Goal: Task Accomplishment & Management: Use online tool/utility

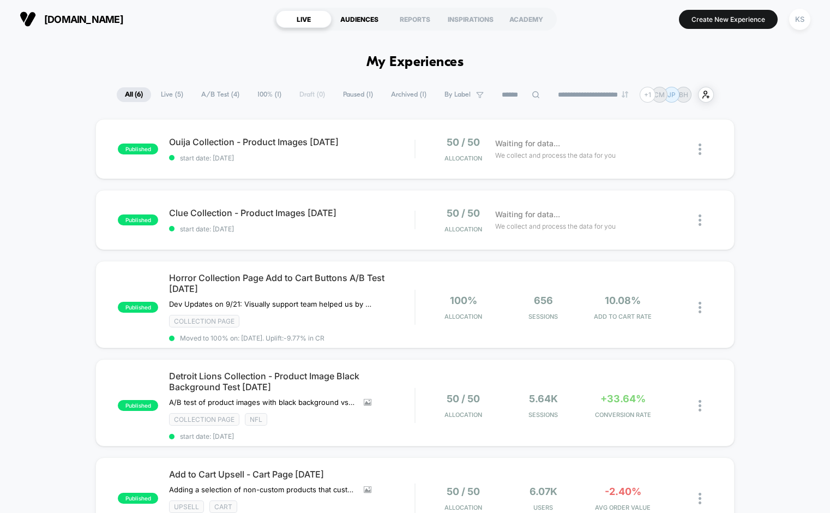
click at [366, 16] on div "AUDIENCES" at bounding box center [360, 18] width 56 height 17
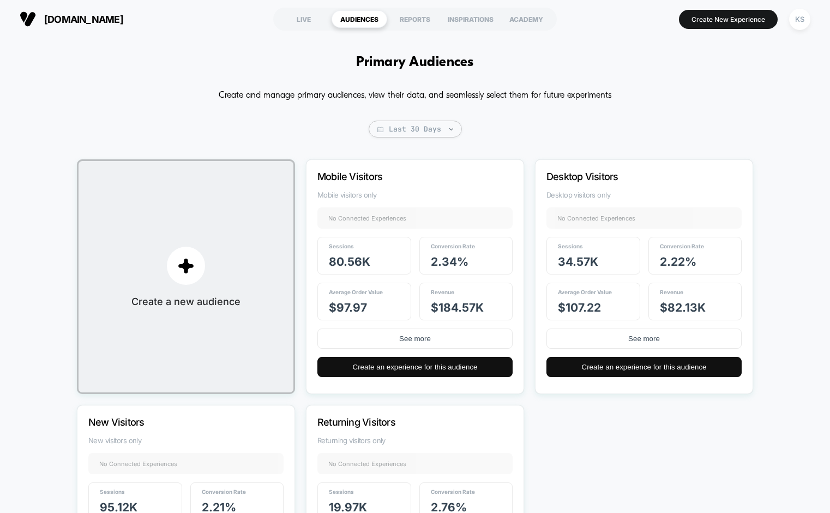
click at [43, 154] on div "Primary Audiences Create and manage primary audiences, view their data, and sea…" at bounding box center [415, 347] width 830 height 618
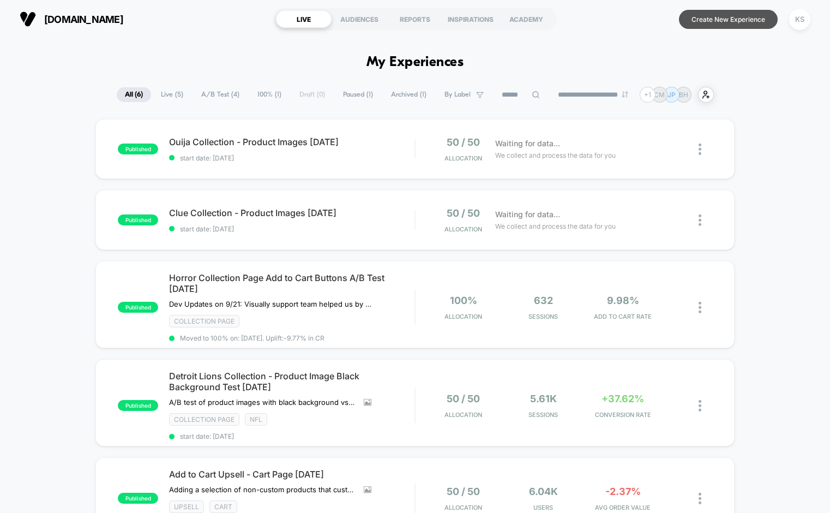
click at [738, 24] on button "Create New Experience" at bounding box center [728, 19] width 99 height 19
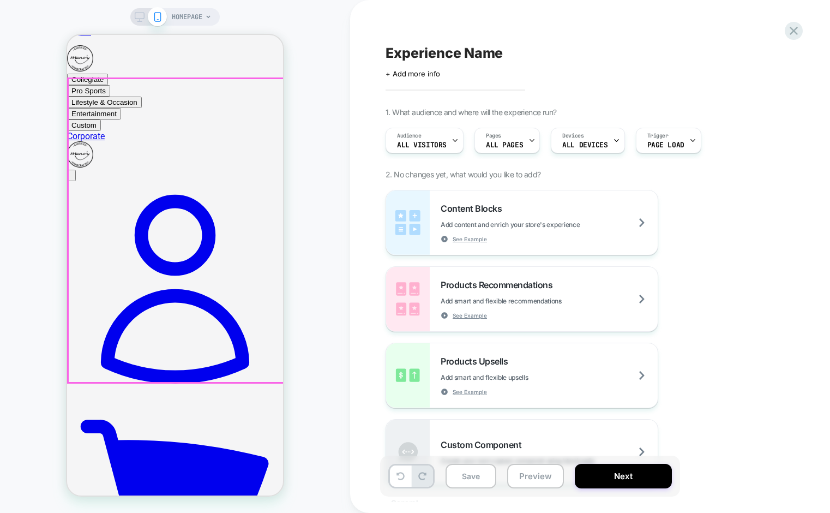
scroll to position [35, 0]
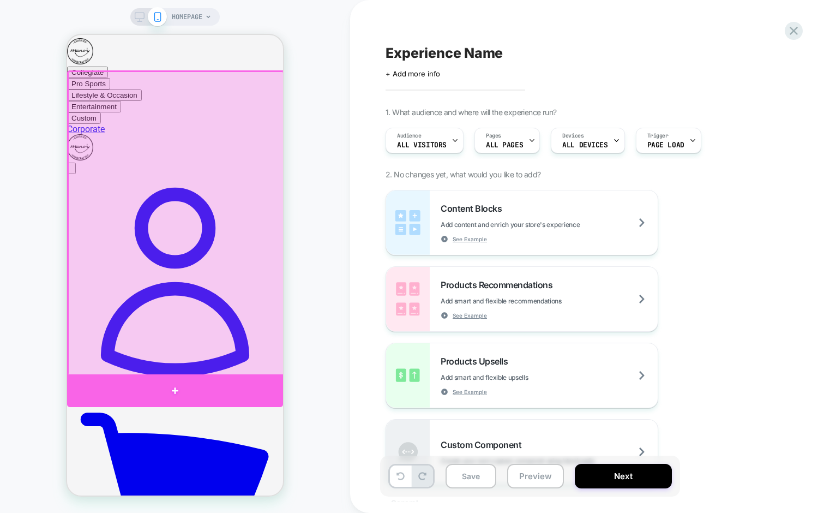
click at [203, 386] on div at bounding box center [175, 390] width 216 height 33
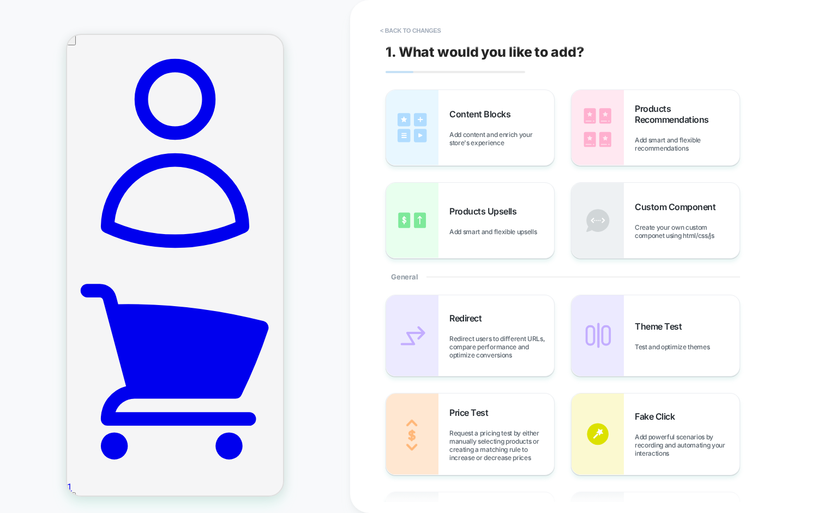
scroll to position [166, 0]
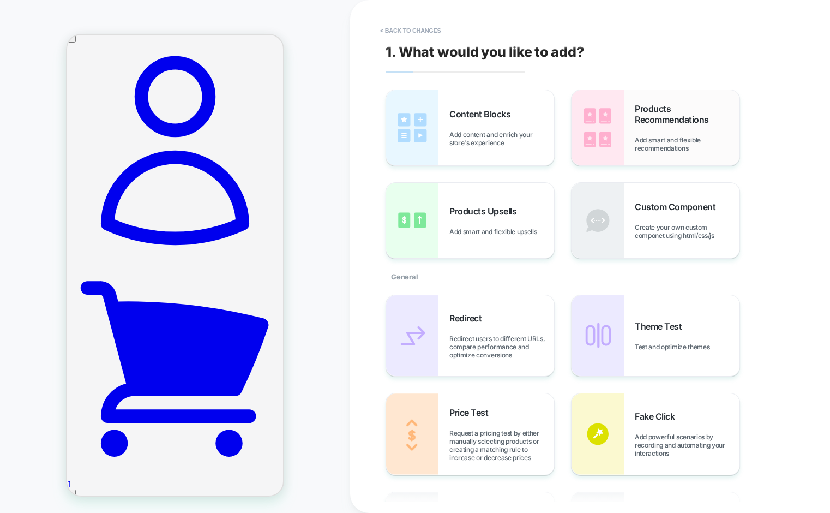
click at [642, 129] on div "Products Recommendations Add smart and flexible recommendations" at bounding box center [687, 127] width 105 height 49
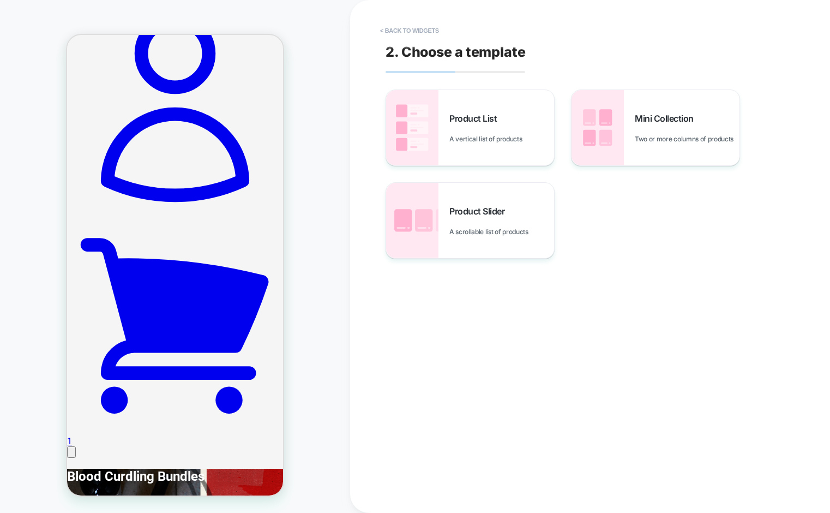
scroll to position [218, 0]
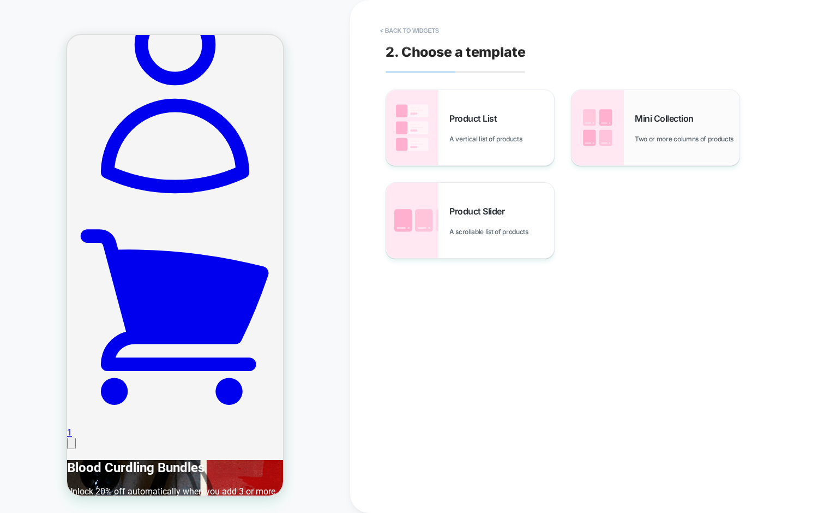
click at [602, 129] on img at bounding box center [598, 127] width 52 height 75
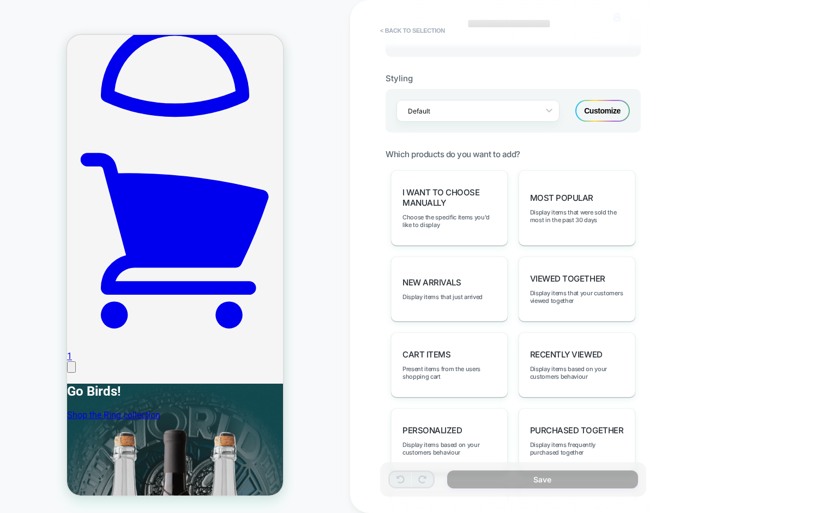
scroll to position [476, 0]
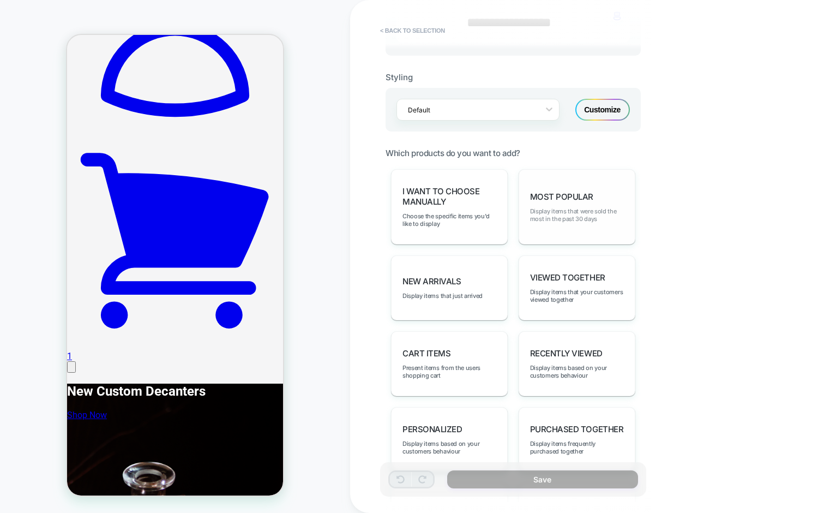
click at [593, 212] on span "Display items that were sold the most in the past 30 days" at bounding box center [577, 214] width 94 height 15
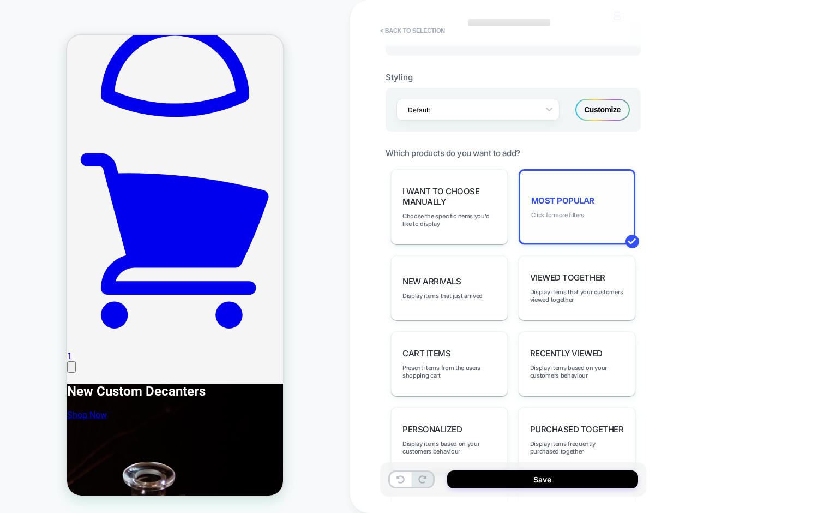
click at [571, 214] on u "more filters" at bounding box center [569, 215] width 31 height 8
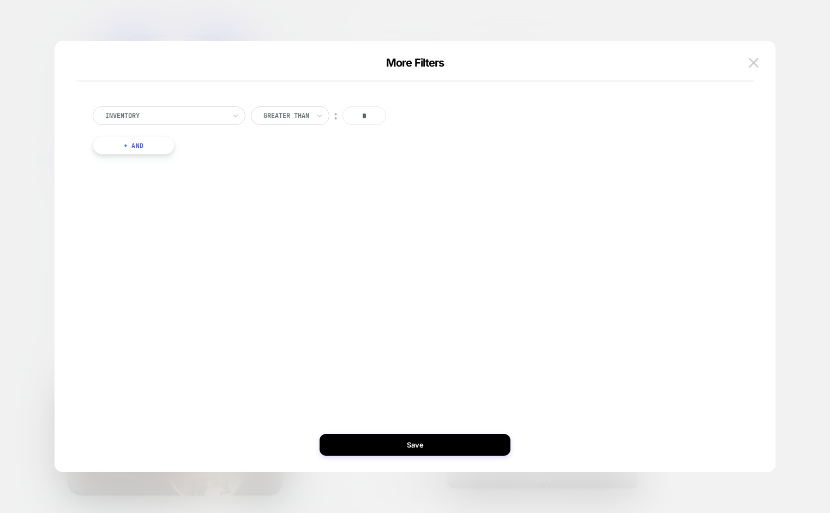
click at [205, 115] on div at bounding box center [165, 116] width 120 height 10
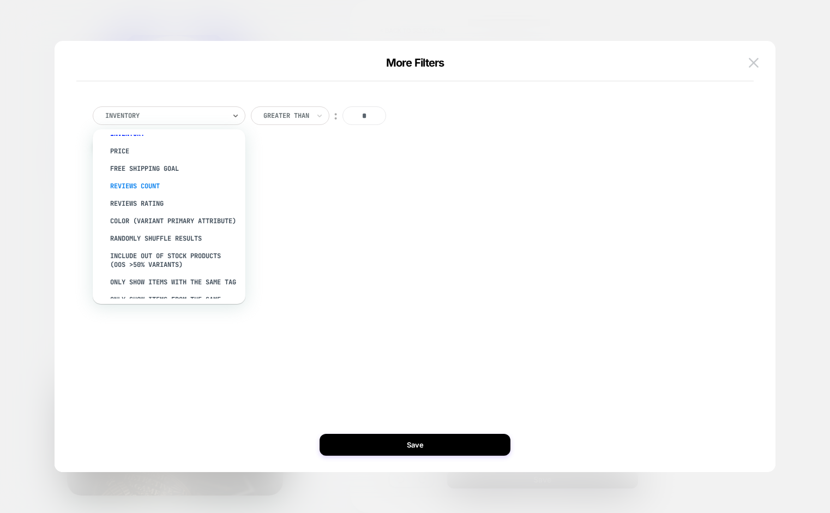
scroll to position [55, 0]
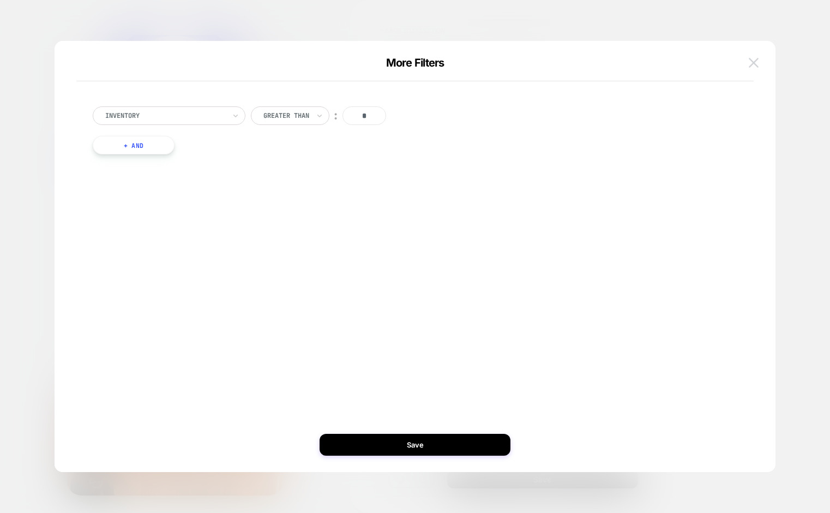
click at [754, 65] on img at bounding box center [754, 62] width 10 height 9
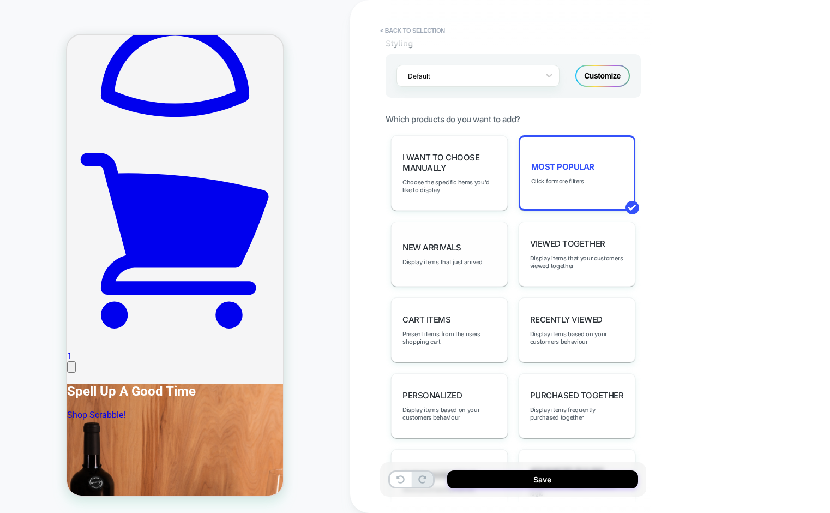
scroll to position [516, 0]
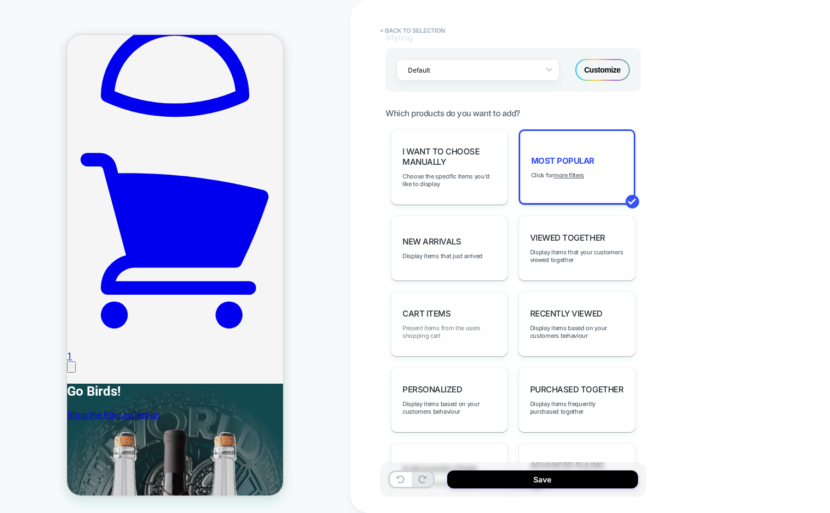
click at [431, 324] on span "Present items from the users shopping cart" at bounding box center [450, 331] width 94 height 15
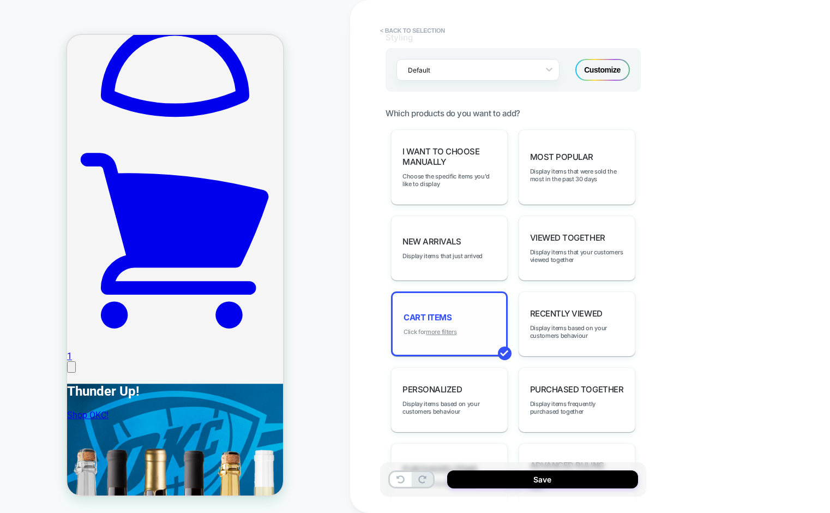
click at [435, 332] on u "more filters" at bounding box center [441, 332] width 31 height 8
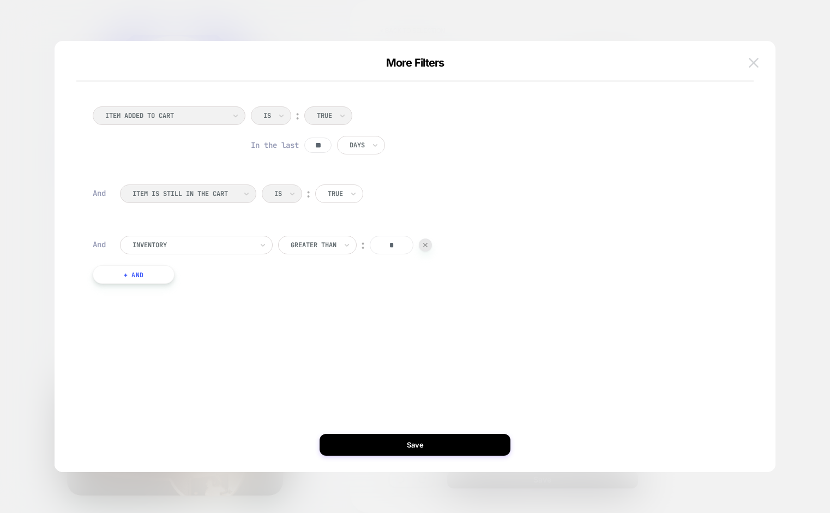
click at [752, 65] on img at bounding box center [754, 62] width 10 height 9
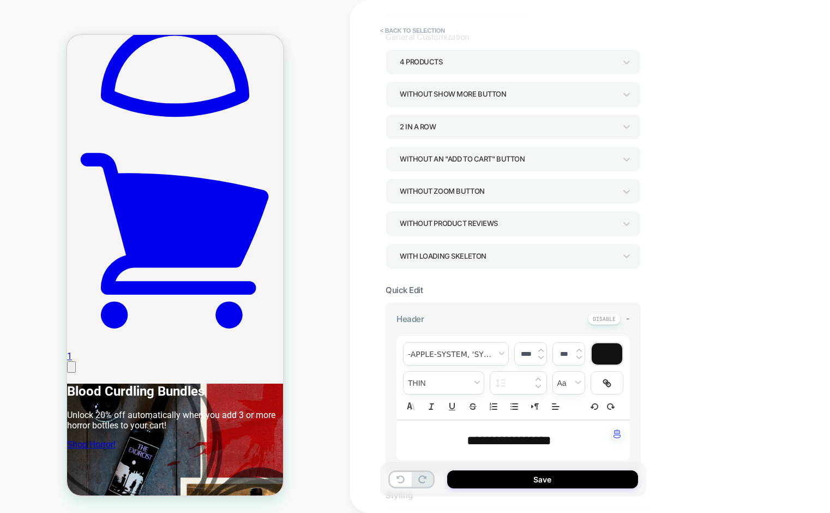
scroll to position [0, 0]
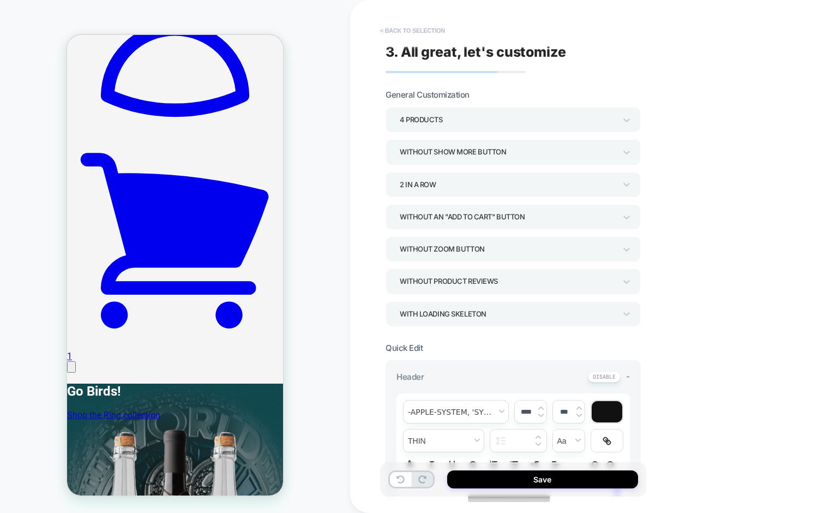
click at [415, 31] on button "< Back to selection" at bounding box center [413, 30] width 76 height 17
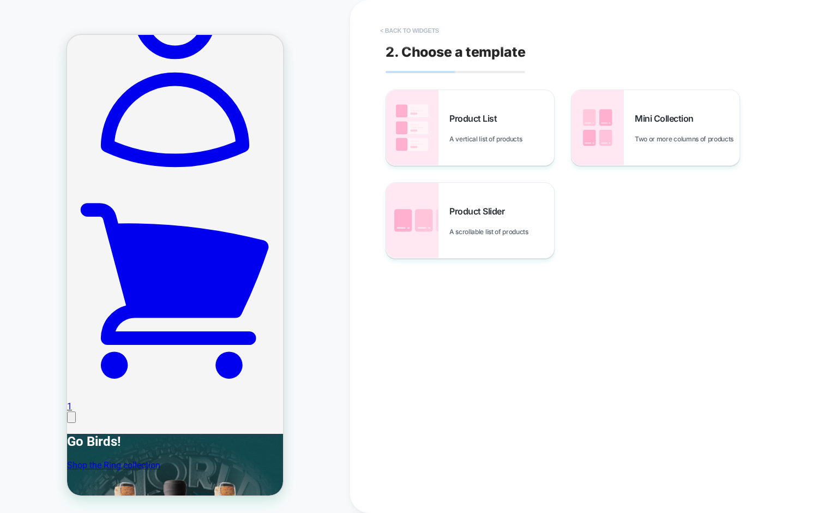
click at [420, 26] on button "< Back to widgets" at bounding box center [410, 30] width 70 height 17
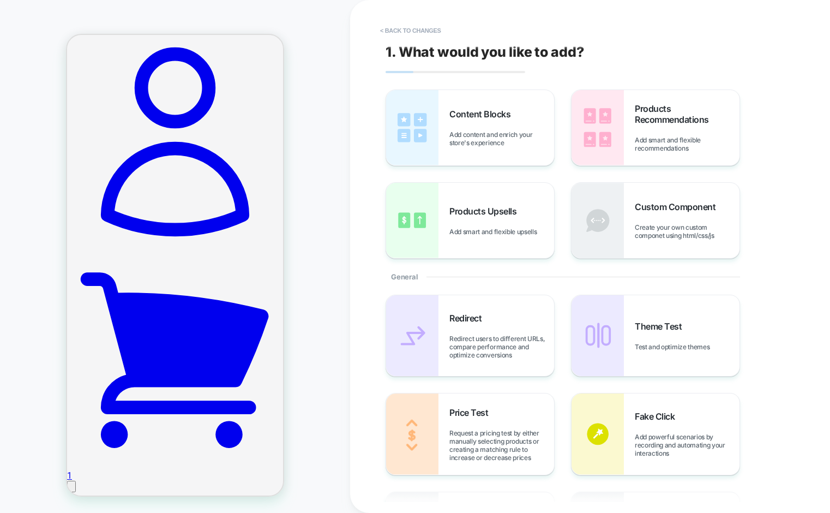
scroll to position [166, 0]
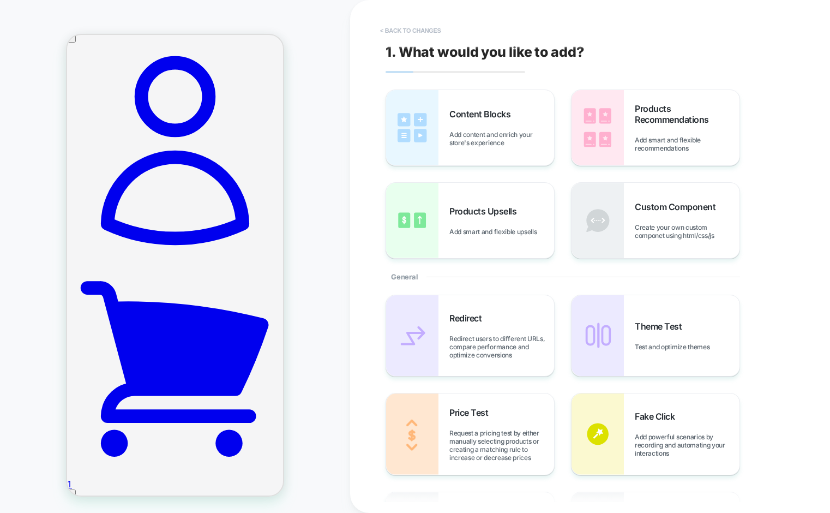
click at [393, 31] on button "< Back to changes" at bounding box center [411, 30] width 72 height 17
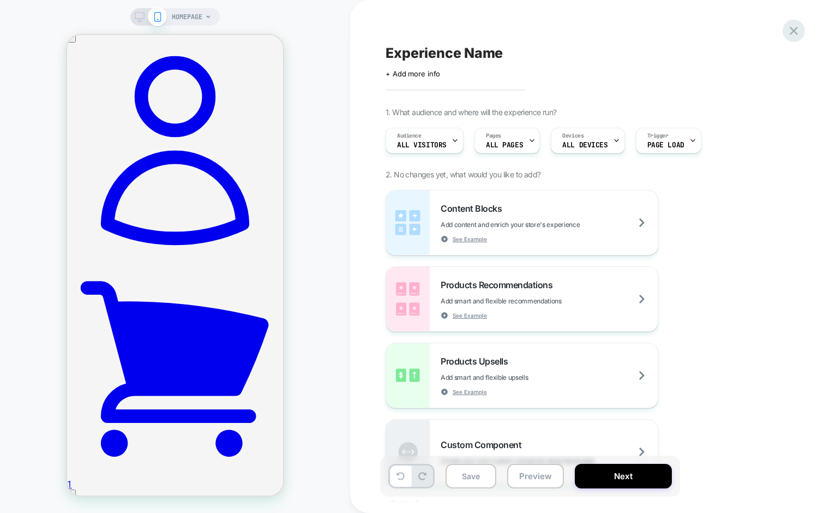
click at [793, 33] on icon at bounding box center [794, 30] width 15 height 15
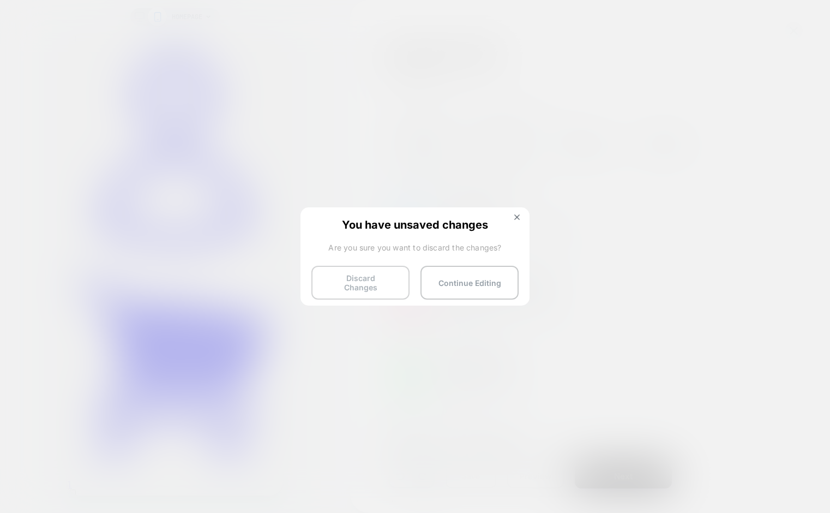
click at [371, 285] on button "Discard Changes" at bounding box center [361, 283] width 98 height 34
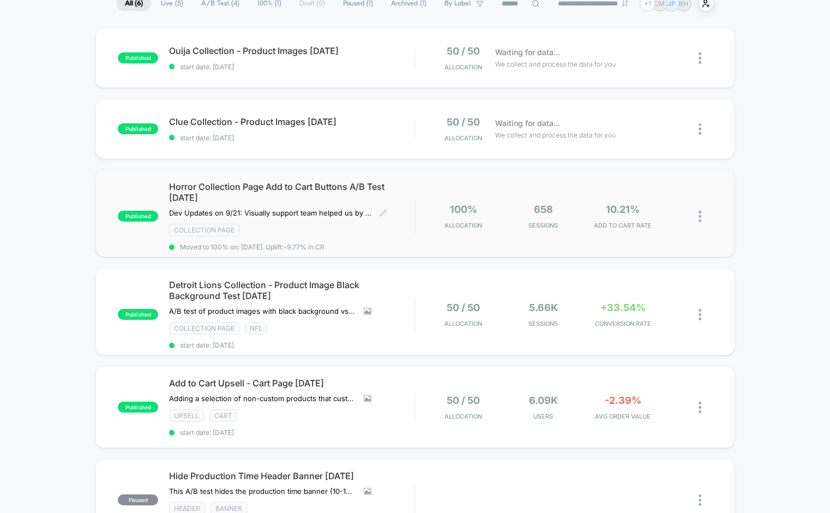
scroll to position [105, 0]
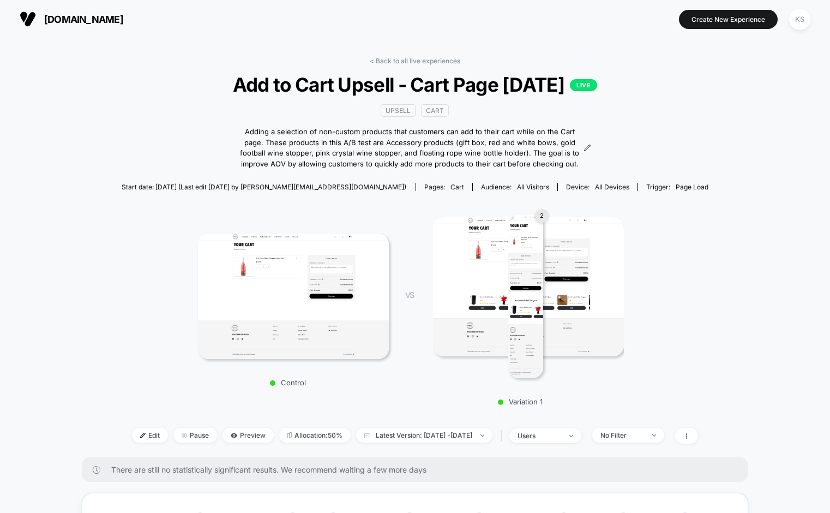
click at [481, 309] on img at bounding box center [528, 286] width 191 height 139
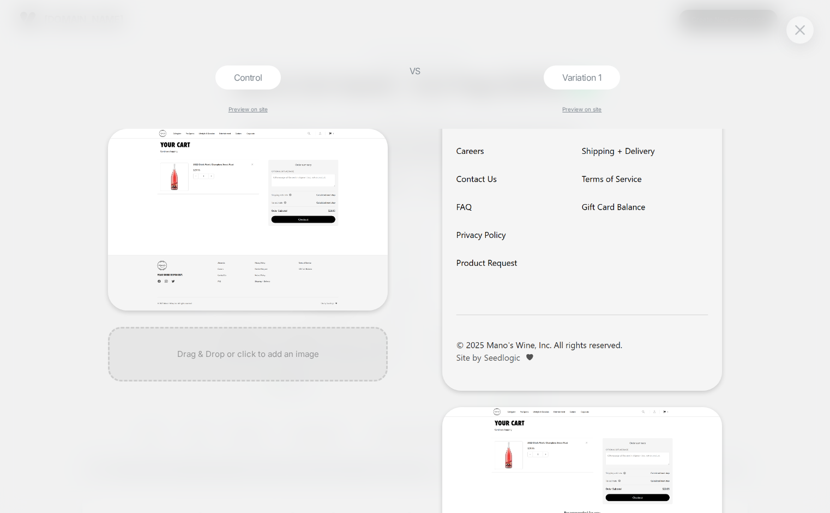
scroll to position [1257, 0]
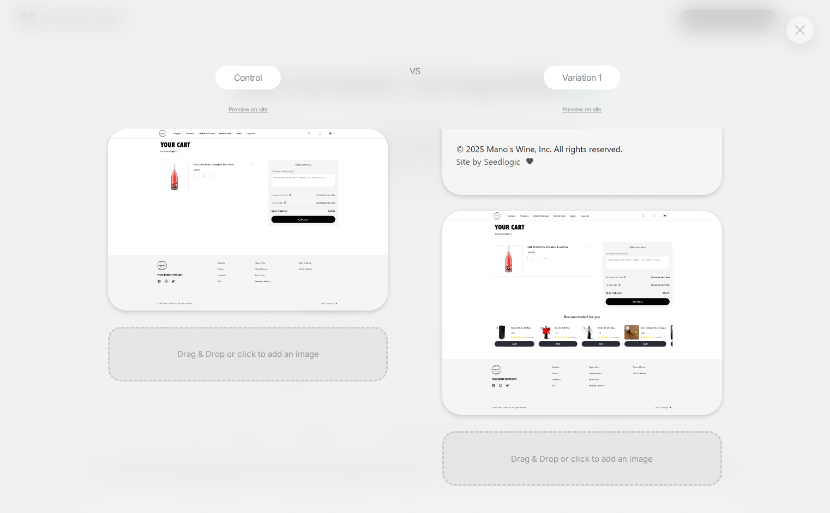
click at [793, 29] on button at bounding box center [800, 30] width 16 height 16
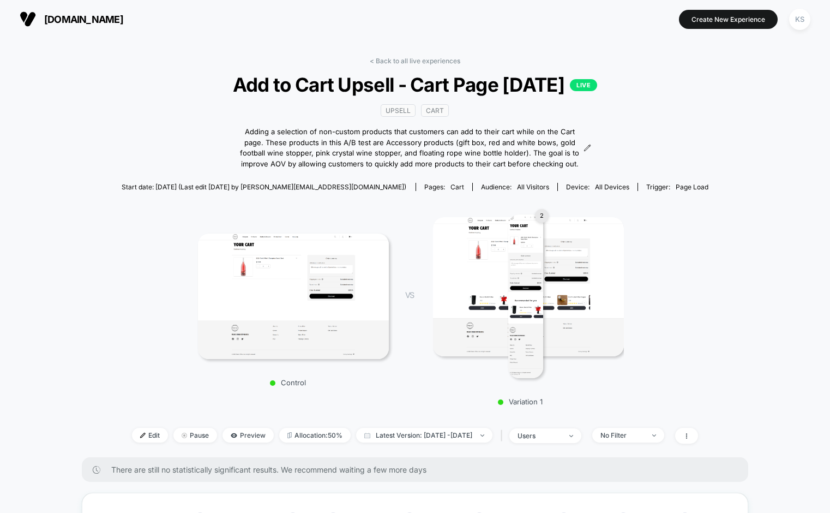
click at [487, 298] on img at bounding box center [528, 286] width 191 height 139
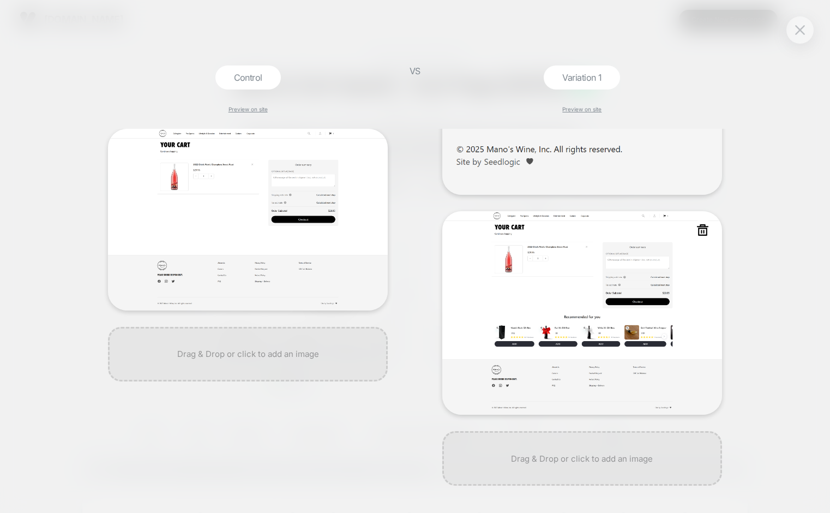
click at [555, 328] on img at bounding box center [583, 313] width 280 height 204
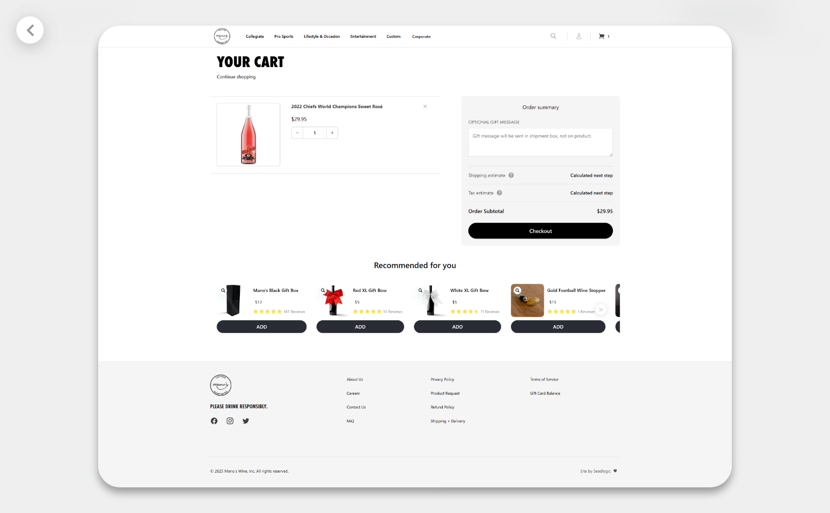
click at [28, 27] on icon at bounding box center [30, 30] width 14 height 14
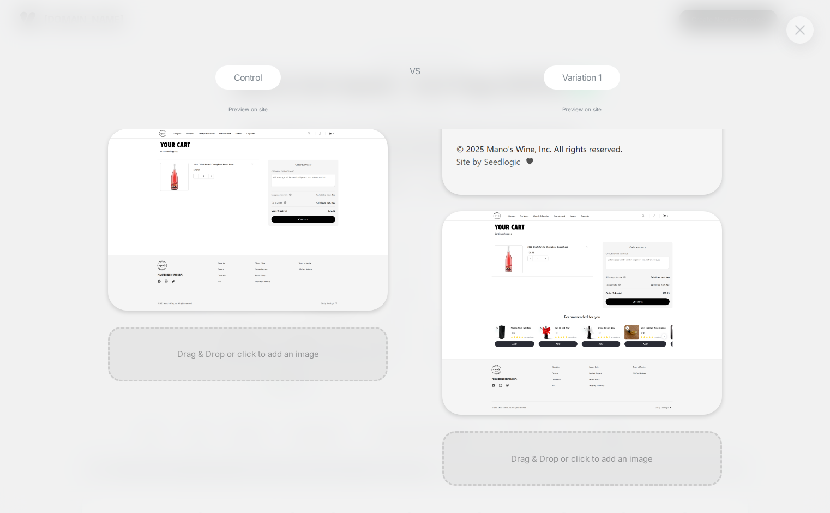
click at [796, 32] on img at bounding box center [801, 29] width 10 height 9
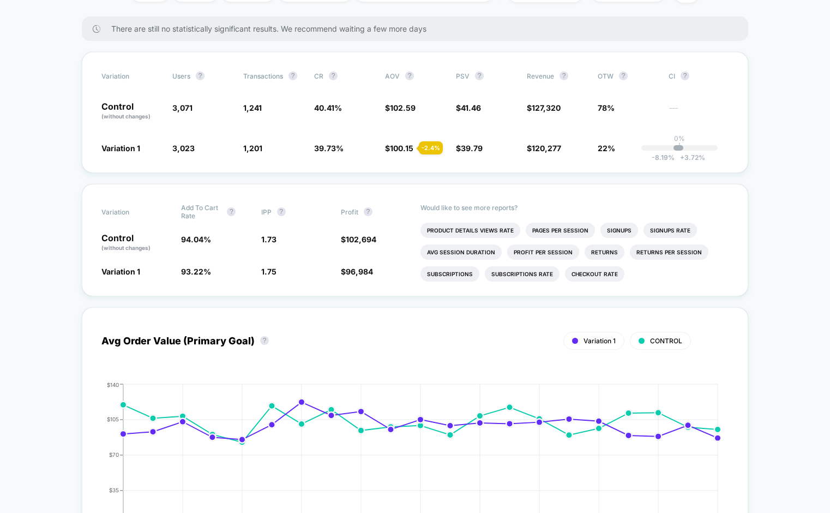
scroll to position [0, 0]
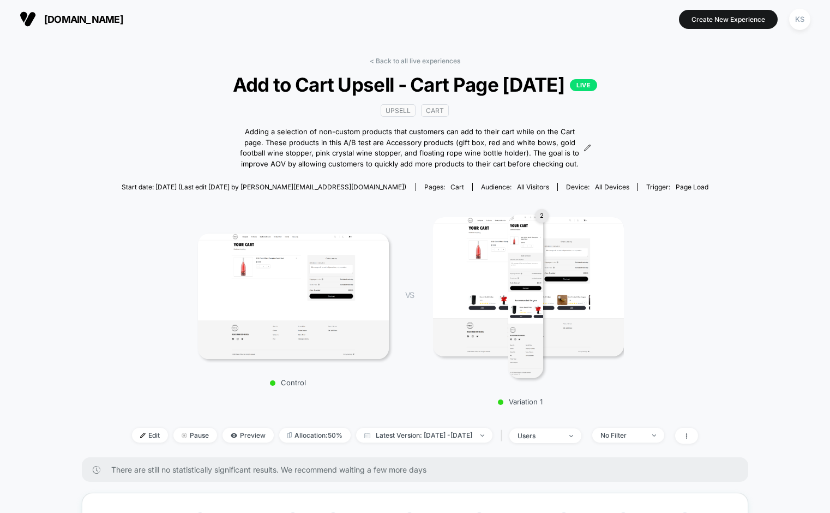
click at [52, 20] on span "[DOMAIN_NAME]" at bounding box center [83, 19] width 79 height 11
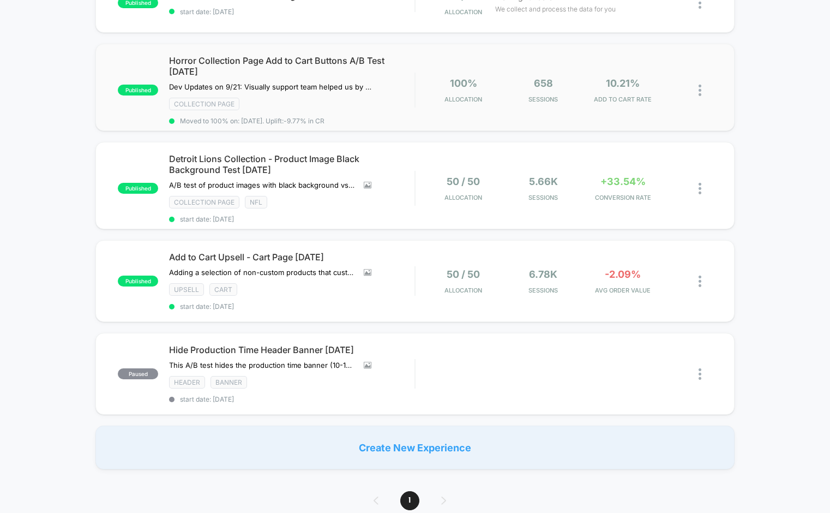
scroll to position [223, 0]
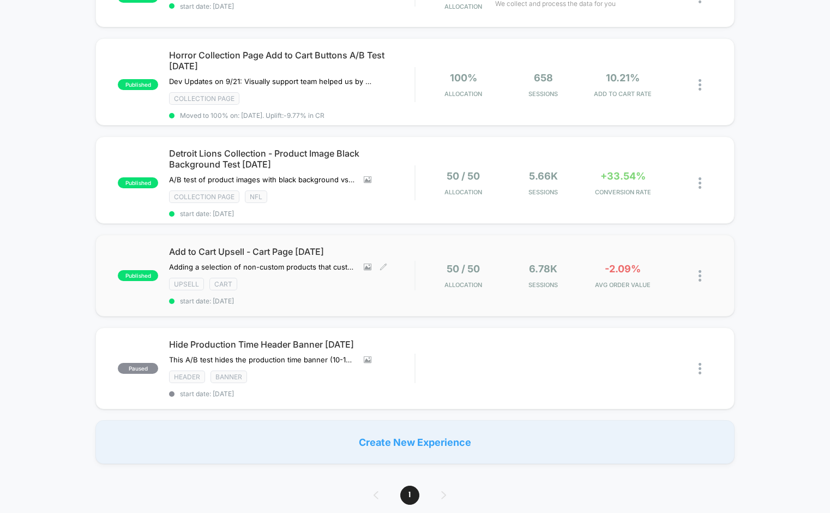
click at [280, 252] on span "Add to Cart Upsell - Cart Page [DATE]" at bounding box center [292, 251] width 246 height 11
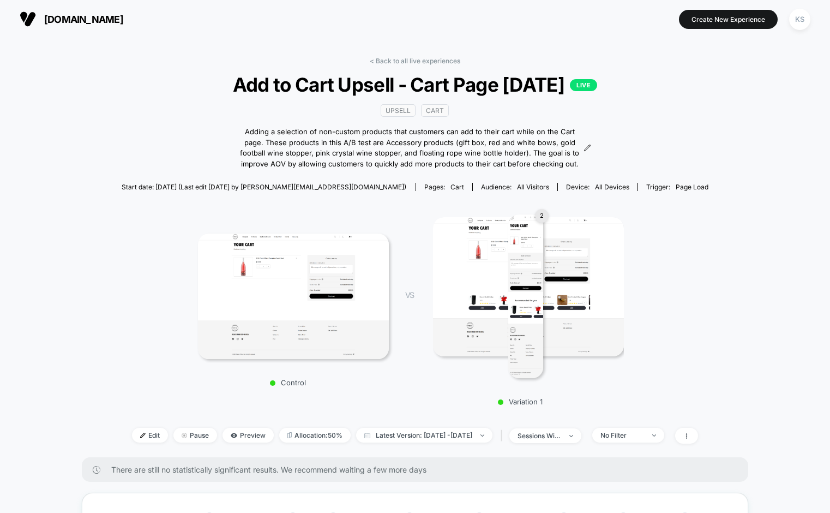
click at [562, 283] on img at bounding box center [528, 286] width 191 height 139
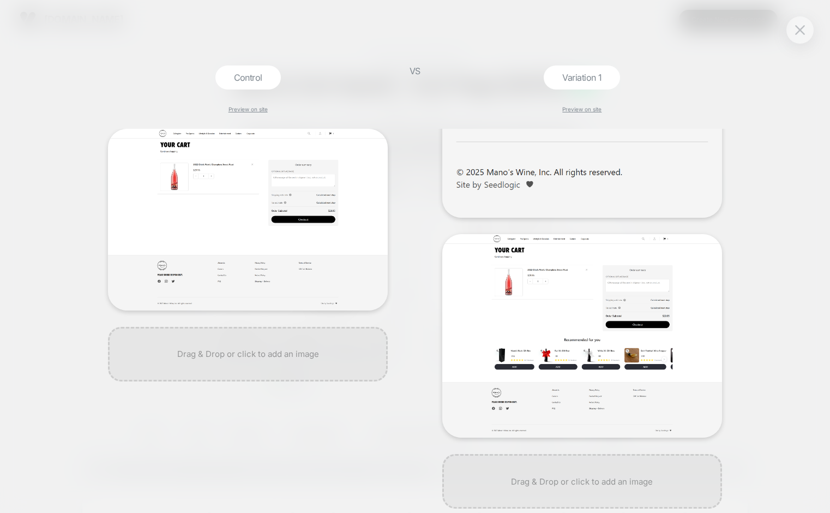
scroll to position [1257, 0]
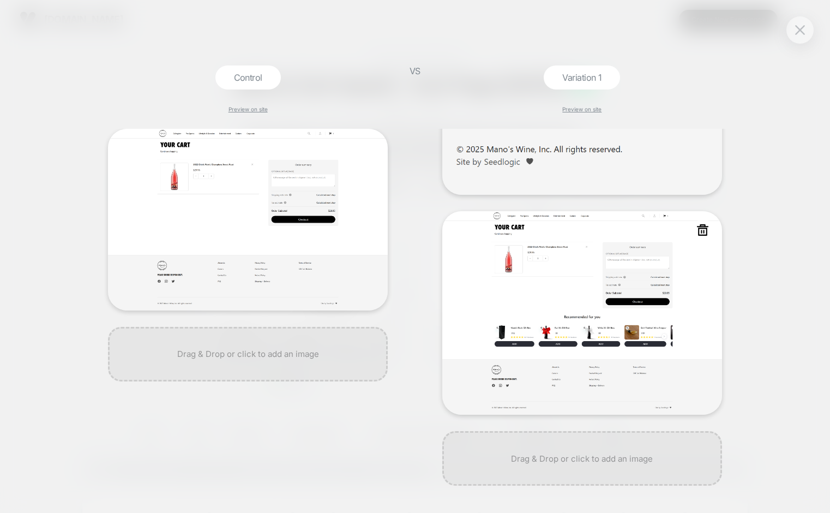
click at [605, 339] on img at bounding box center [583, 313] width 280 height 204
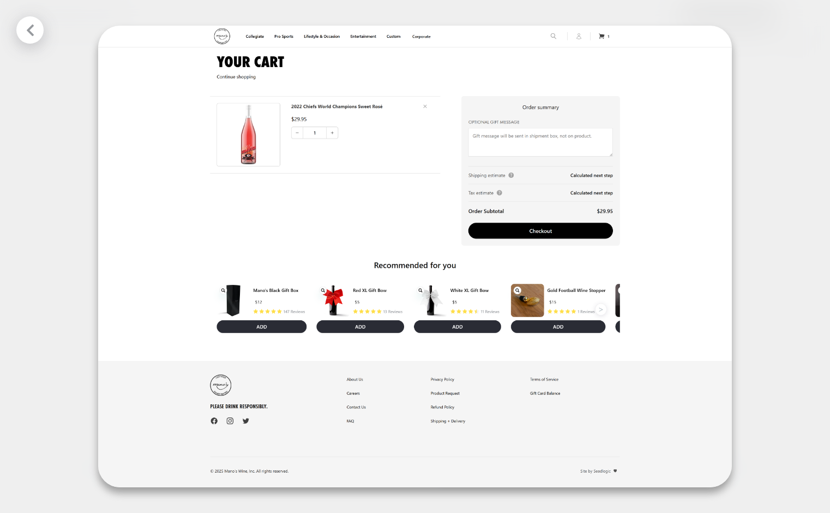
click at [35, 37] on div at bounding box center [29, 29] width 27 height 27
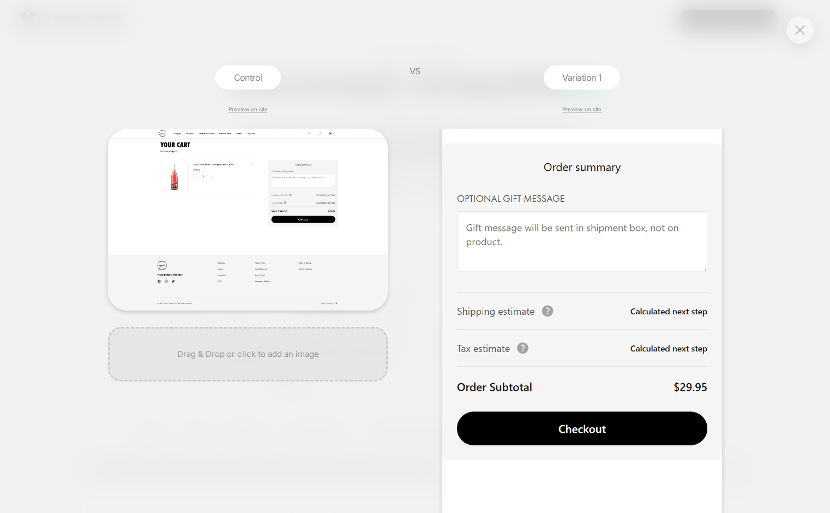
scroll to position [273, 0]
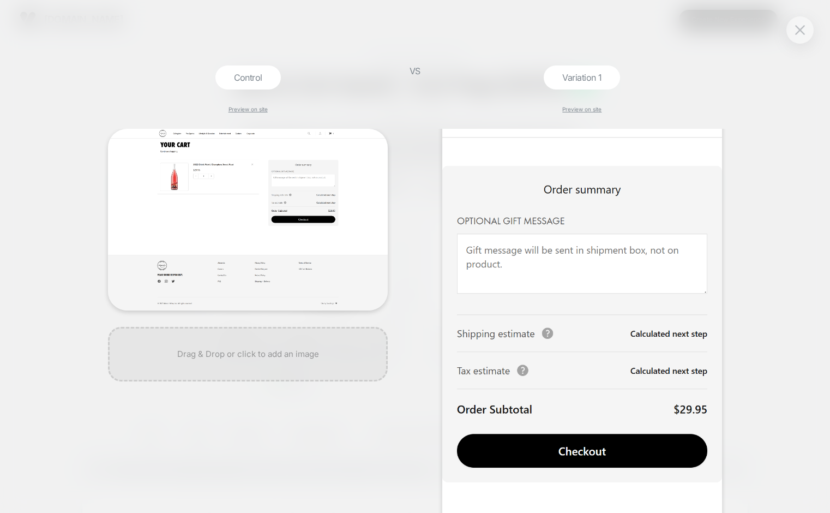
click at [538, 251] on img at bounding box center [583, 517] width 280 height 1323
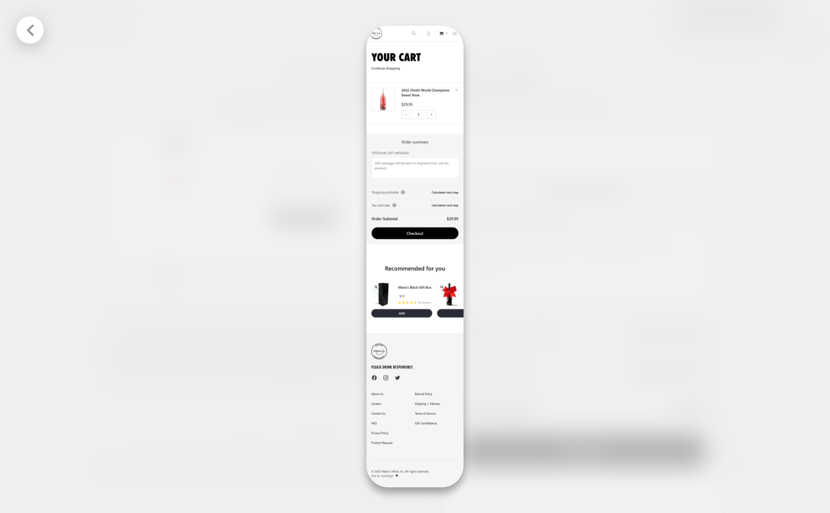
click at [31, 26] on icon at bounding box center [30, 29] width 7 height 11
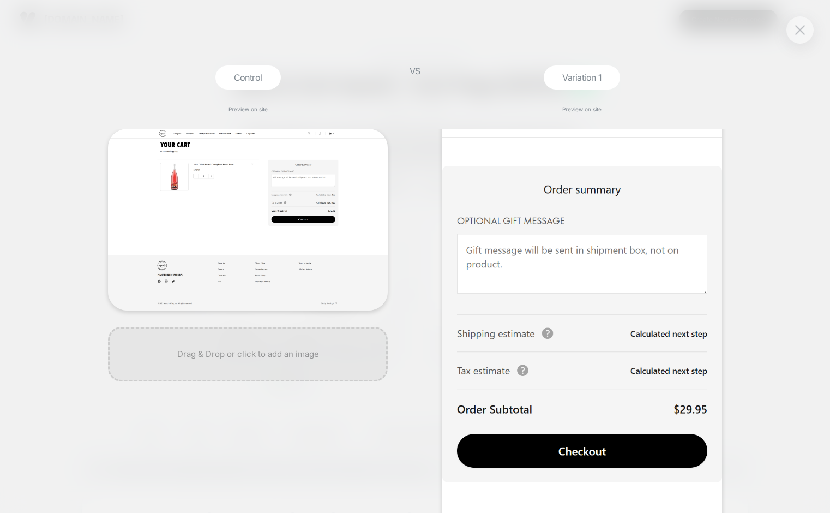
click at [809, 32] on div at bounding box center [800, 29] width 27 height 27
